Goal: Transaction & Acquisition: Purchase product/service

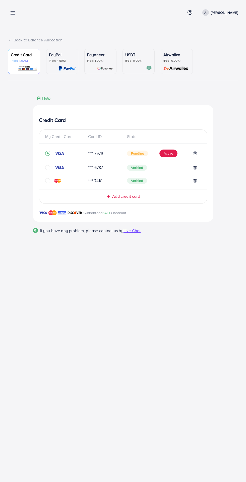
click at [48, 170] on icon "circle" at bounding box center [47, 167] width 5 height 5
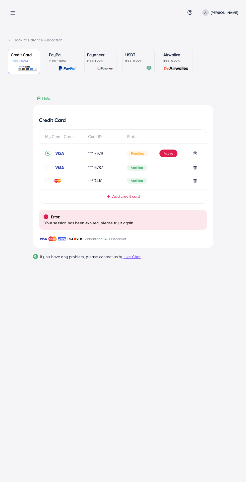
click at [48, 169] on icon "circle" at bounding box center [47, 167] width 5 height 5
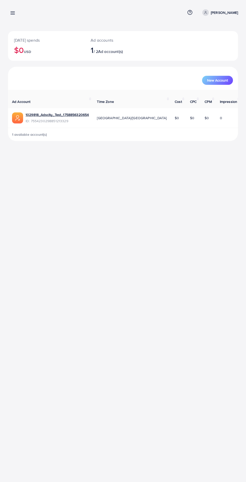
click at [13, 15] on icon at bounding box center [12, 12] width 5 height 5
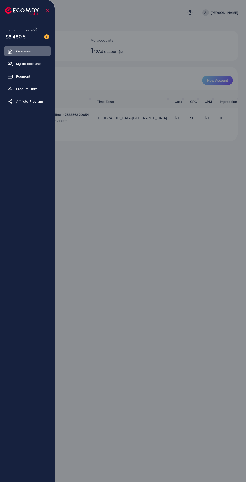
click at [17, 67] on link "My ad accounts" at bounding box center [27, 64] width 47 height 10
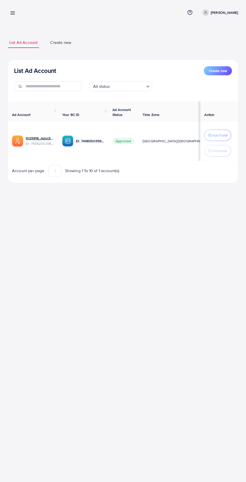
click at [13, 14] on line at bounding box center [13, 14] width 4 height 0
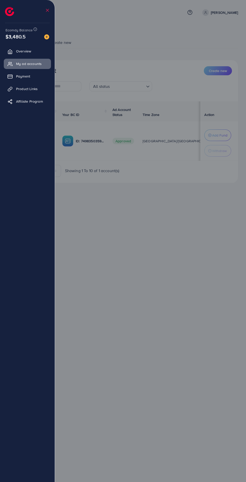
click at [18, 80] on link "Payment" at bounding box center [27, 76] width 47 height 10
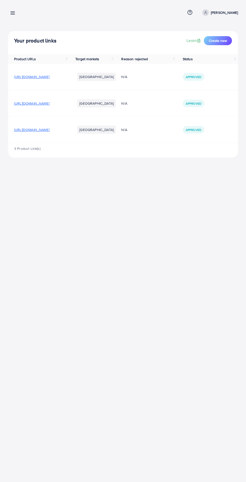
click at [12, 10] on link at bounding box center [11, 13] width 7 height 6
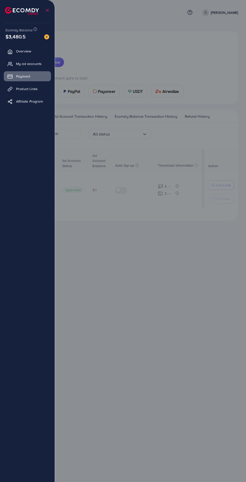
click at [11, 13] on img at bounding box center [22, 11] width 34 height 8
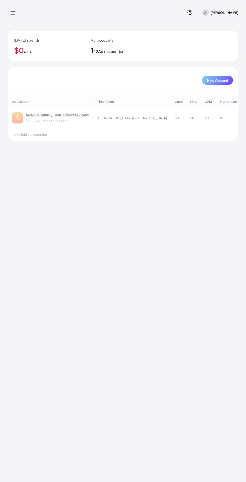
click at [95, 70] on div at bounding box center [123, 289] width 246 height 578
click at [13, 14] on line at bounding box center [13, 14] width 4 height 0
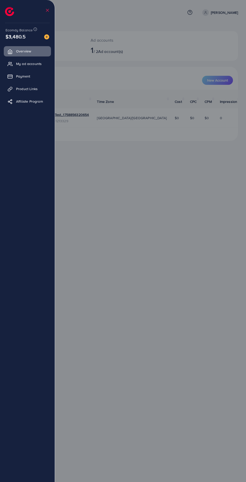
click at [17, 80] on link "Payment" at bounding box center [27, 76] width 47 height 10
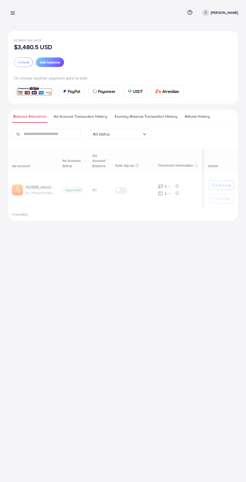
click at [41, 64] on span "Add balance" at bounding box center [50, 62] width 20 height 5
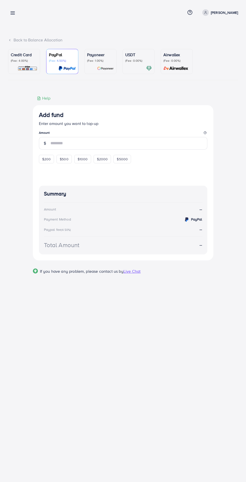
click at [18, 59] on p "(Fee: 4.00%)" at bounding box center [24, 61] width 27 height 4
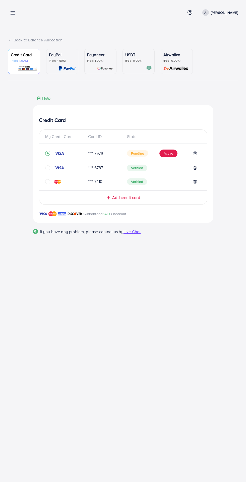
click at [47, 170] on icon "circle" at bounding box center [47, 167] width 5 height 5
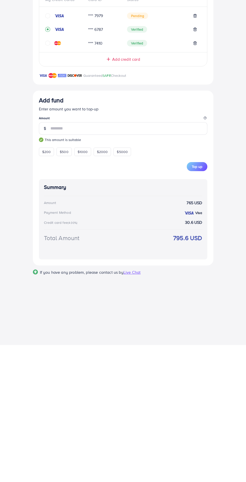
click at [38, 350] on div "Add fund Enter amount you want to top-up Amount *** This amount is suitable $20…" at bounding box center [123, 314] width 180 height 175
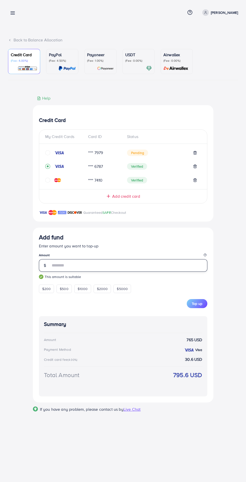
click at [68, 265] on input "***" at bounding box center [128, 265] width 157 height 13
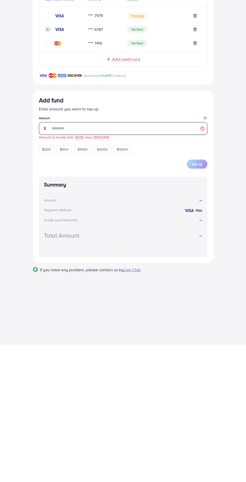
type input "***"
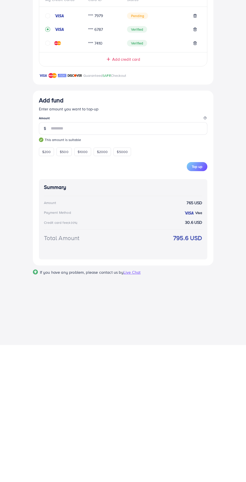
click at [59, 345] on div "Summary Amount 765 USD Payment Method Visa Credit card fee (4.00%) 30.6 USD Tot…" at bounding box center [123, 356] width 168 height 80
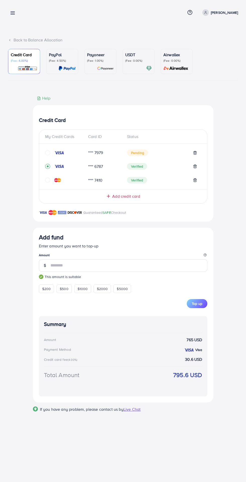
click at [205, 305] on button "Top up" at bounding box center [197, 303] width 21 height 9
